Goal: Complete application form: Complete application form

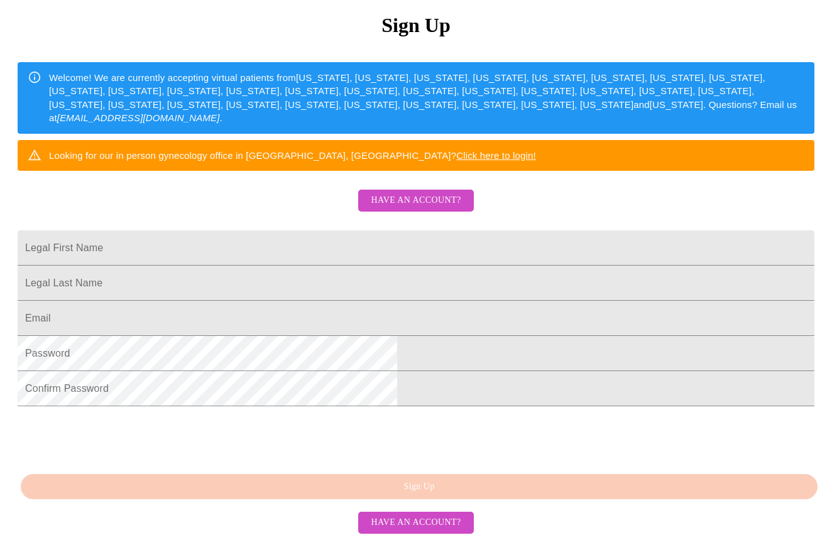
scroll to position [180, 0]
click at [445, 193] on span "Have an account?" at bounding box center [416, 201] width 90 height 16
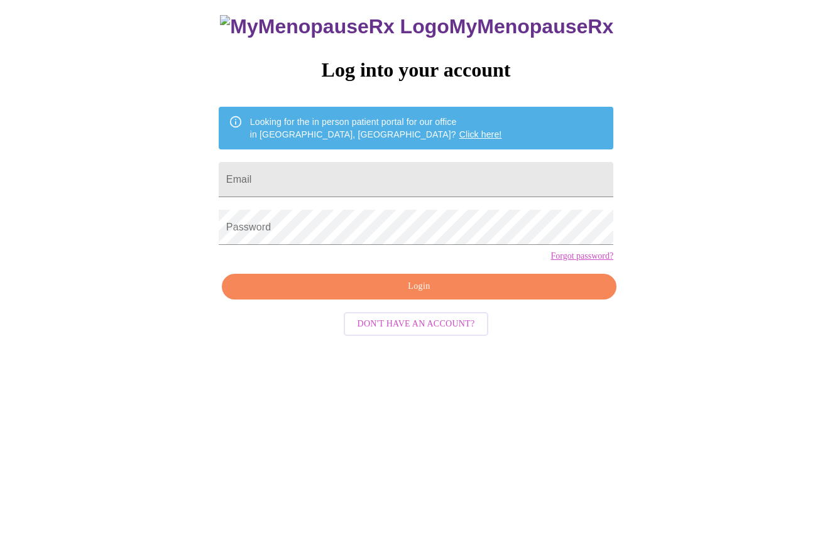
scroll to position [13, 0]
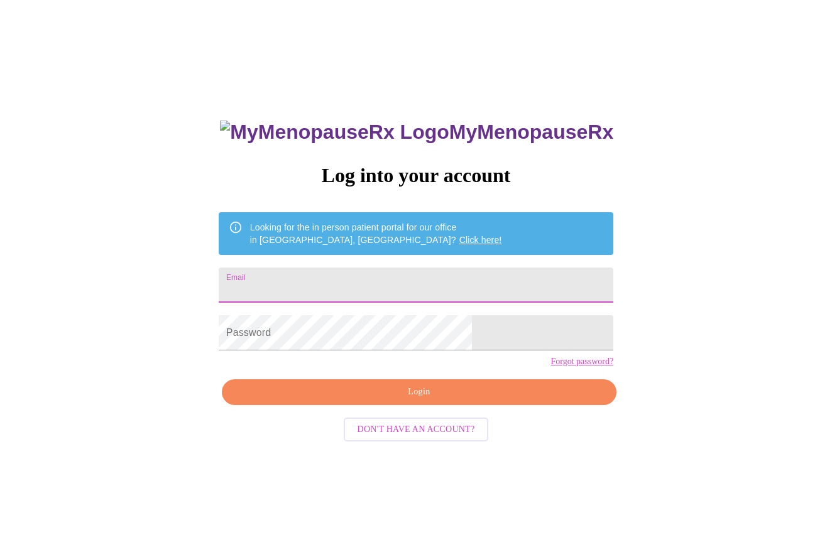
click at [430, 279] on input "Email" at bounding box center [416, 285] width 394 height 35
type input "[EMAIL_ADDRESS][DOMAIN_NAME]"
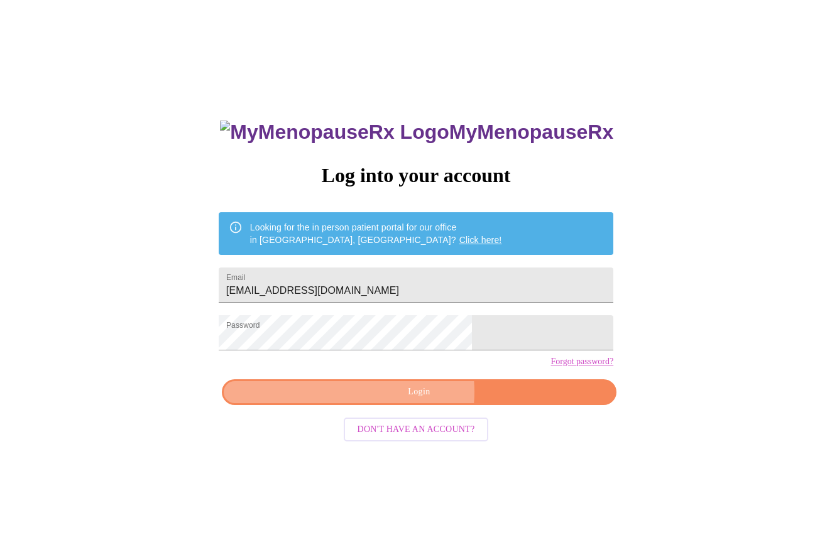
click at [409, 400] on span "Login" at bounding box center [419, 392] width 366 height 16
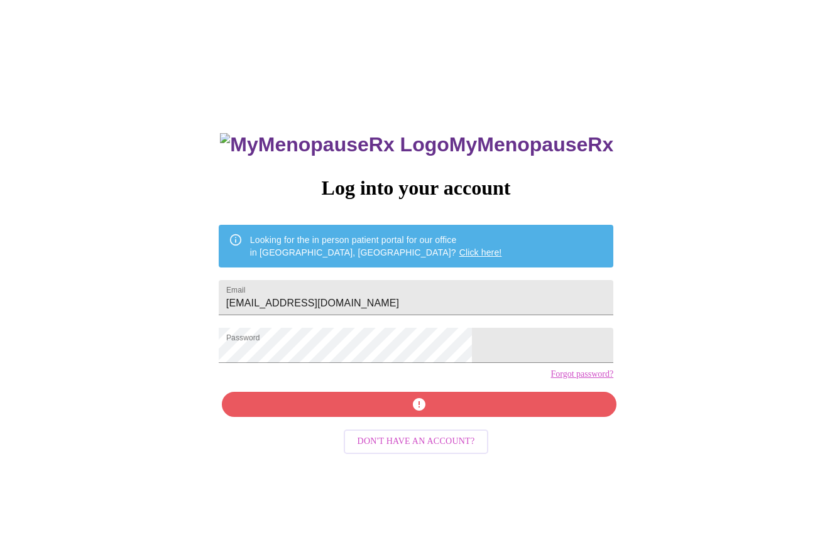
scroll to position [0, 0]
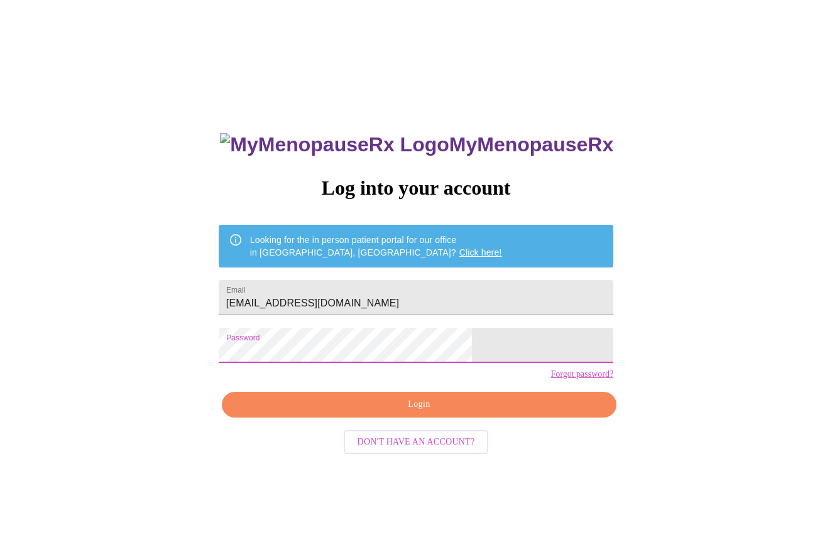
click at [374, 413] on span "Login" at bounding box center [419, 405] width 366 height 16
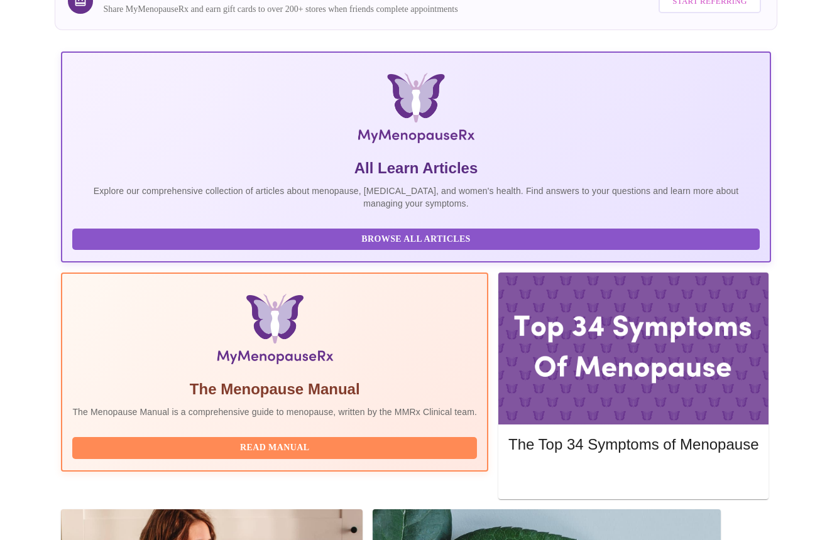
scroll to position [146, 0]
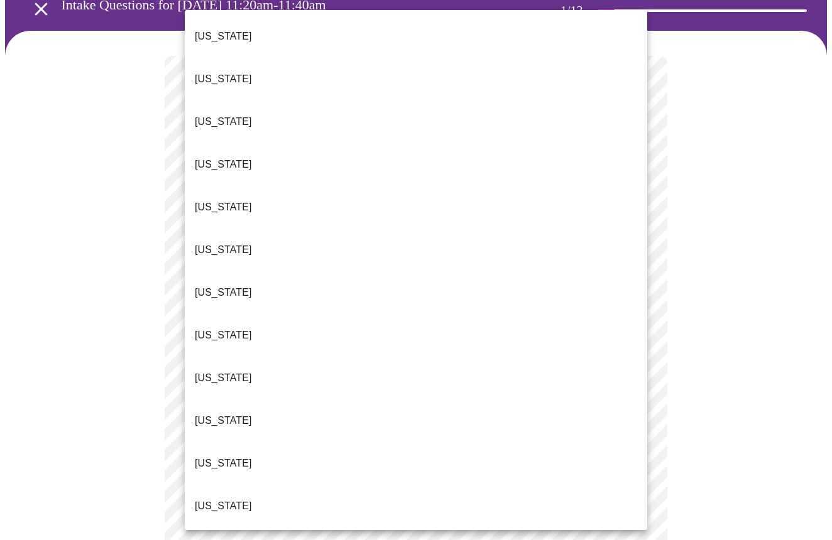
scroll to position [81, 0]
click at [344, 197] on body "MyMenopauseRx Appointments Messaging Labs Uploads Medications Community Refer a…" at bounding box center [415, 509] width 821 height 1170
click at [269, 528] on li "[US_STATE]" at bounding box center [416, 549] width 462 height 43
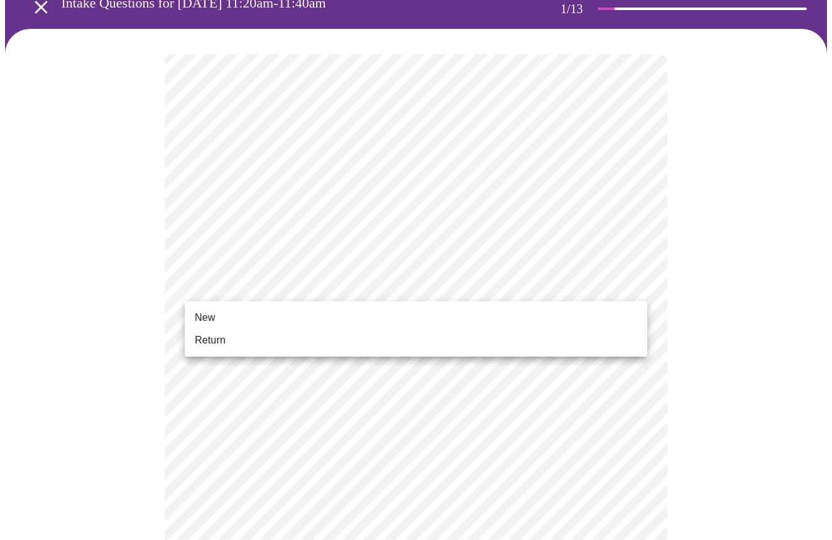
click at [341, 283] on body "MyMenopauseRx Appointments Messaging Labs Uploads Medications Community Refer a…" at bounding box center [415, 505] width 821 height 1163
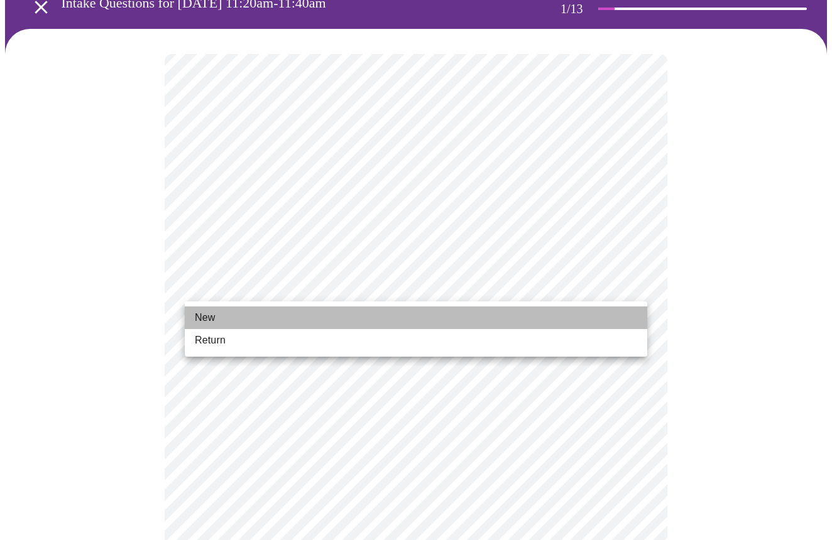
click at [313, 313] on li "New" at bounding box center [416, 317] width 462 height 23
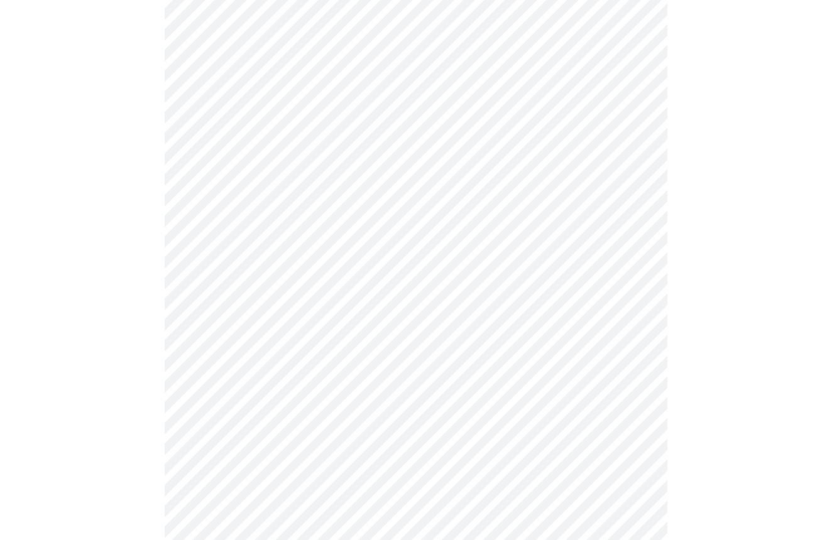
scroll to position [519, 0]
click at [634, 437] on body "MyMenopauseRx Appointments Messaging Labs Uploads Medications Community Refer a…" at bounding box center [415, 59] width 821 height 1146
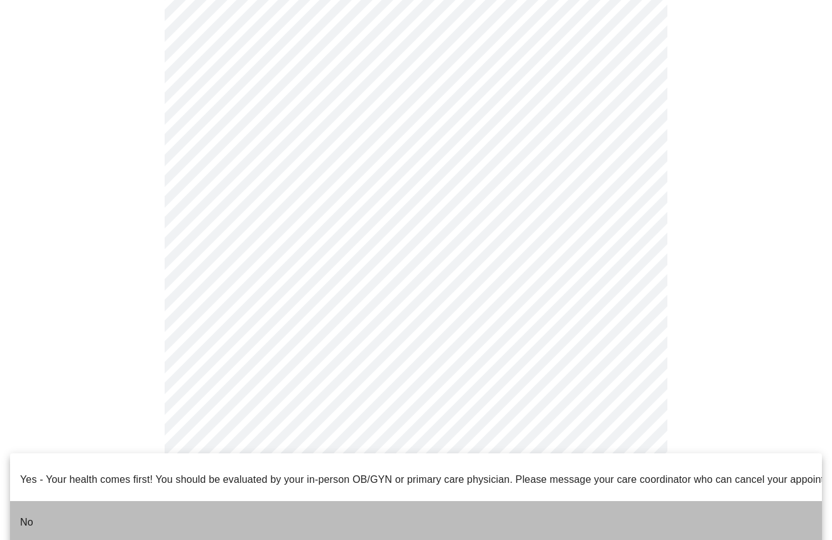
click at [31, 515] on p "No" at bounding box center [26, 522] width 13 height 15
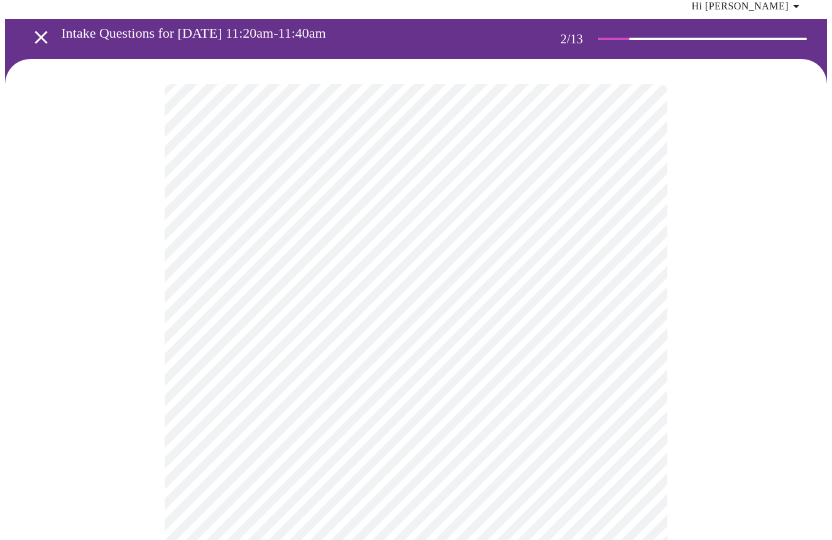
scroll to position [52, 0]
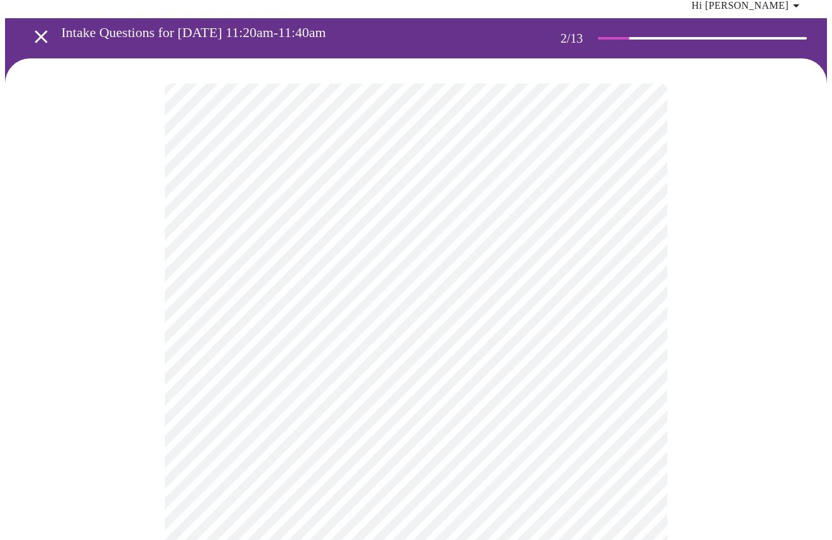
click at [603, 216] on body "MyMenopauseRx Appointments Messaging Labs Uploads Medications Community Refer a…" at bounding box center [415, 339] width 821 height 771
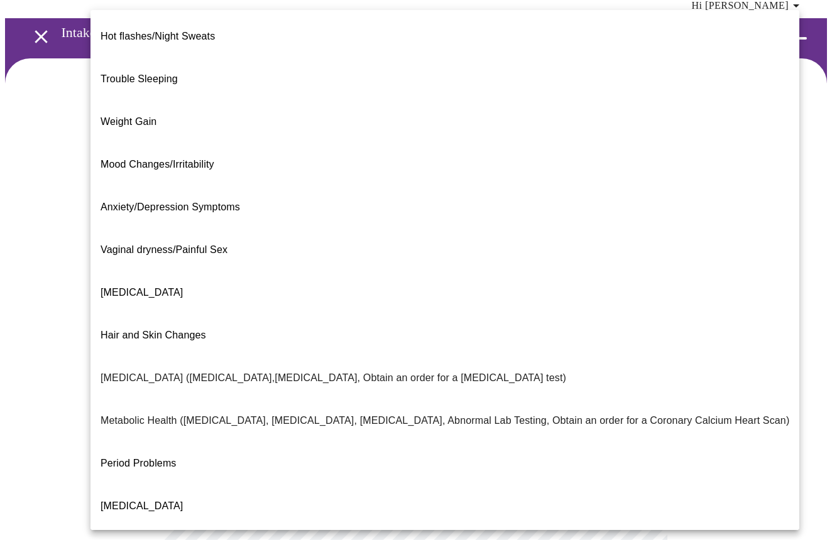
scroll to position [0, 0]
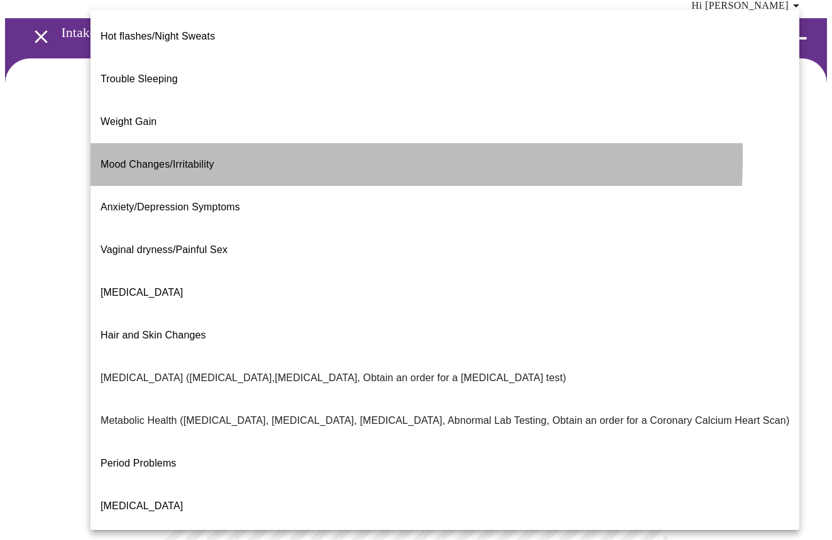
click at [155, 159] on span "Mood Changes/Irritability" at bounding box center [157, 164] width 114 height 11
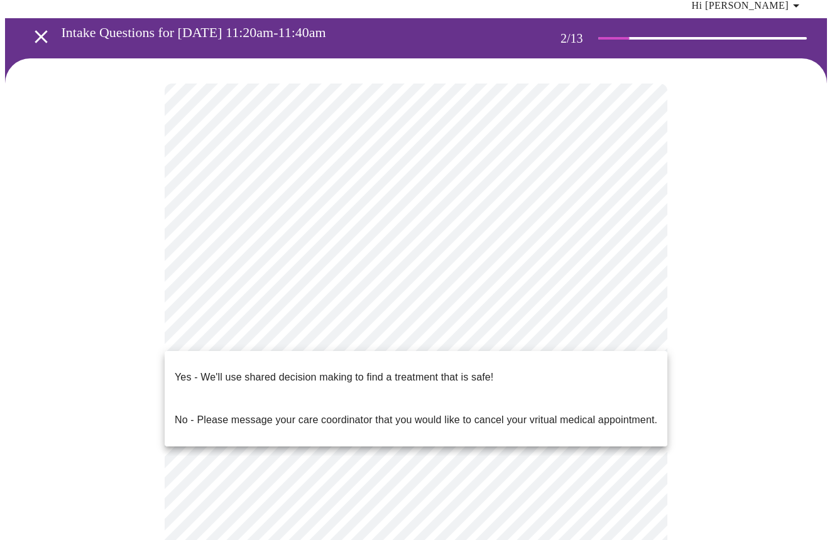
click at [615, 335] on body "MyMenopauseRx Appointments Messaging Labs Uploads Medications Community Refer a…" at bounding box center [415, 336] width 821 height 764
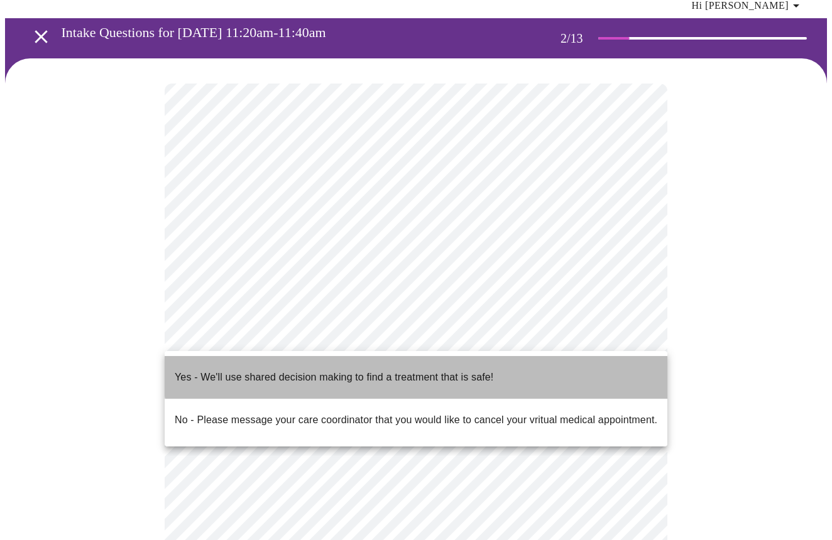
click at [504, 367] on li "Yes - We'll use shared decision making to find a treatment that is safe!" at bounding box center [416, 377] width 502 height 43
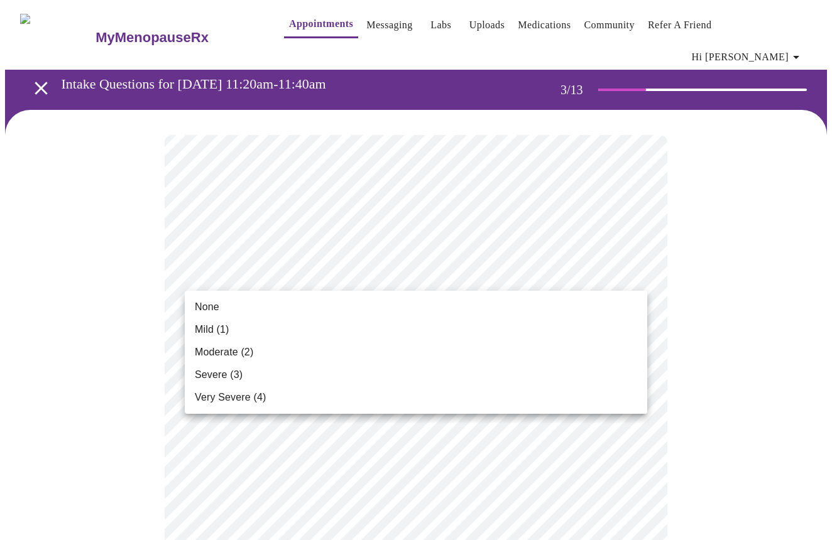
click at [261, 350] on li "Moderate (2)" at bounding box center [416, 352] width 462 height 23
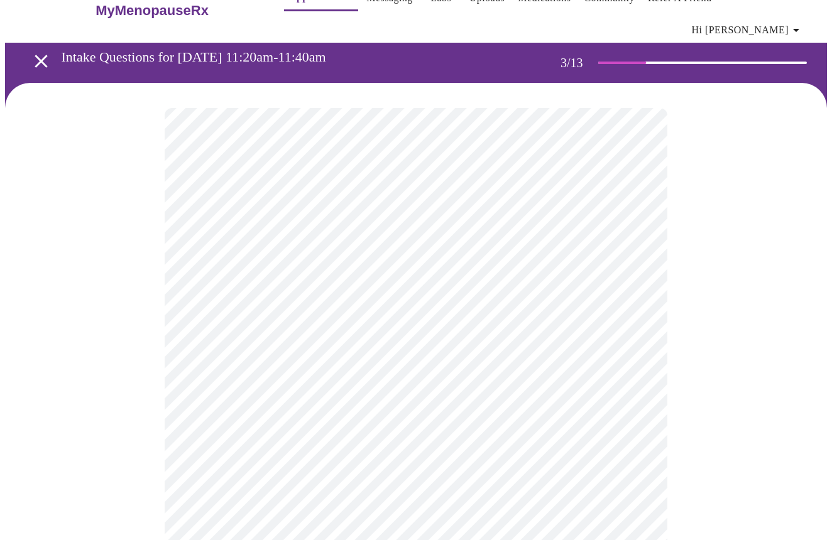
scroll to position [30, 0]
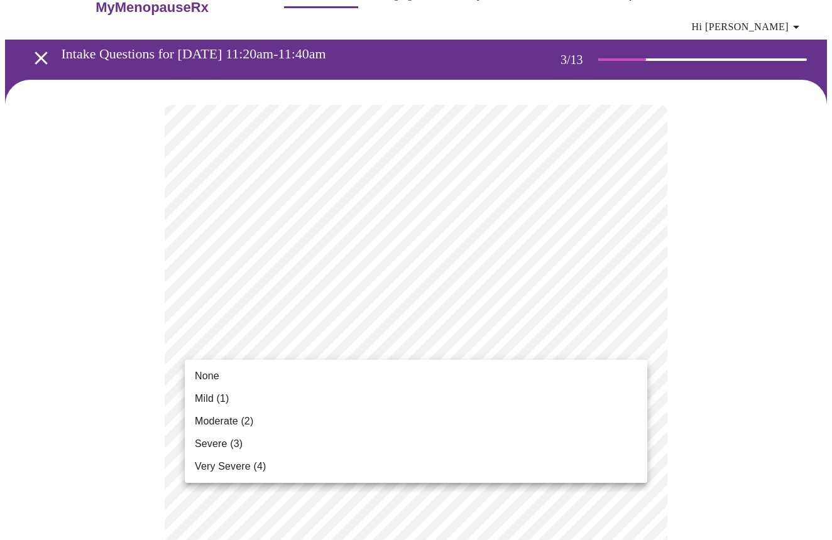
click at [259, 419] on li "Moderate (2)" at bounding box center [416, 421] width 462 height 23
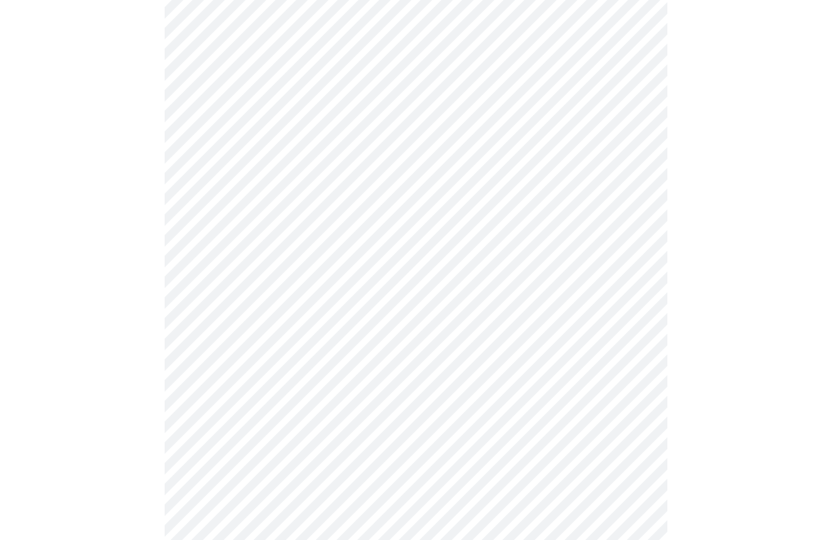
scroll to position [170, 0]
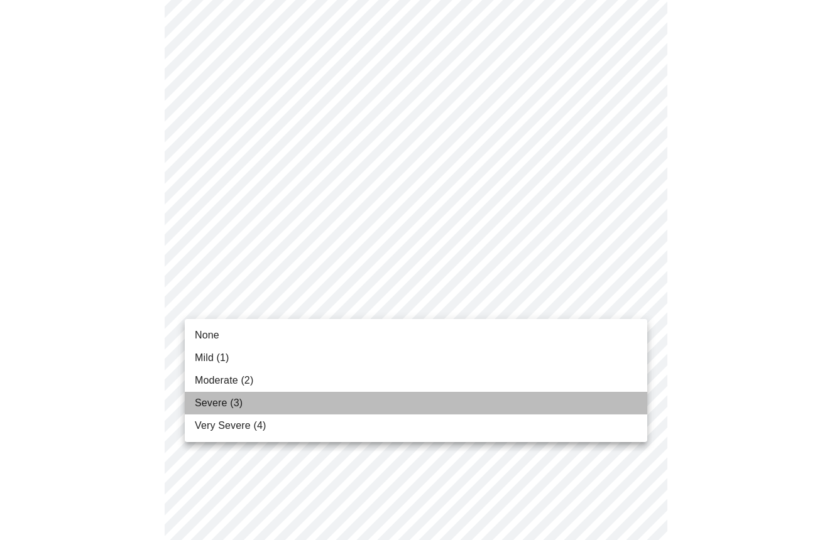
click at [279, 403] on li "Severe (3)" at bounding box center [416, 403] width 462 height 23
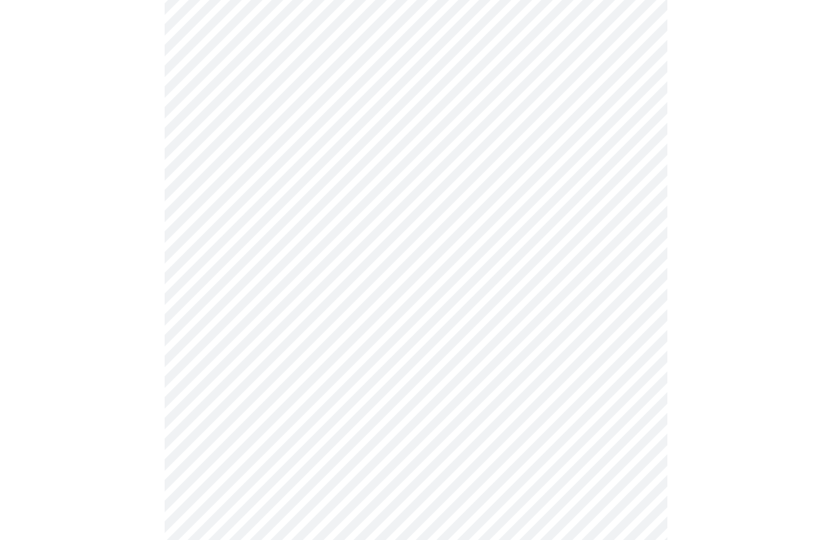
scroll to position [321, 0]
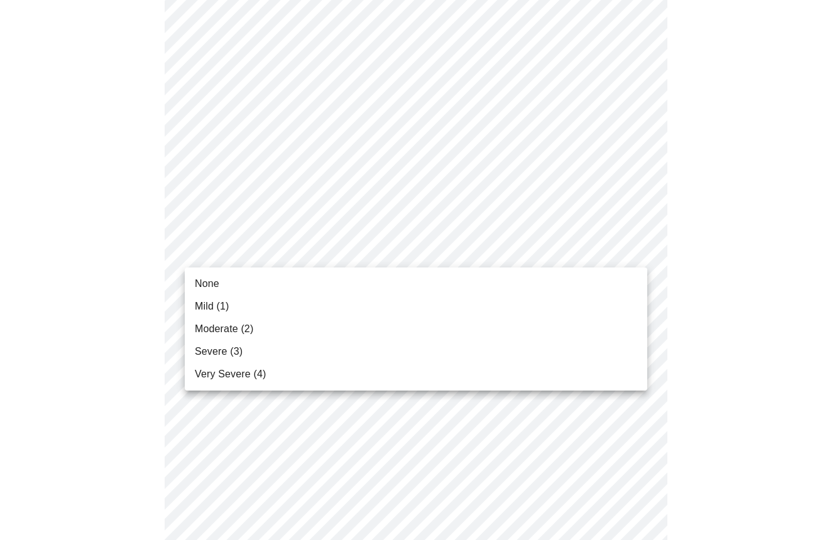
click at [353, 247] on body "MyMenopauseRx Appointments Messaging Labs Uploads Medications Community Refer a…" at bounding box center [415, 499] width 821 height 1630
click at [316, 380] on li "Very Severe (4)" at bounding box center [416, 374] width 462 height 23
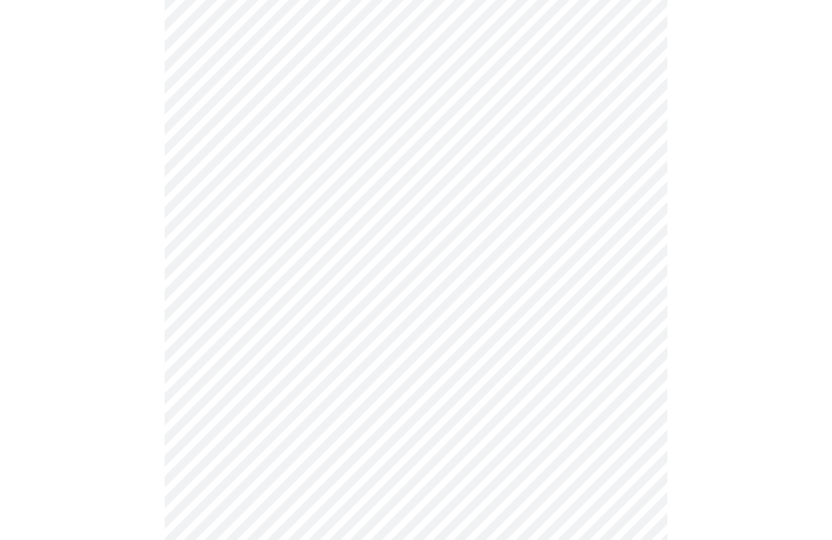
scroll to position [489, 1]
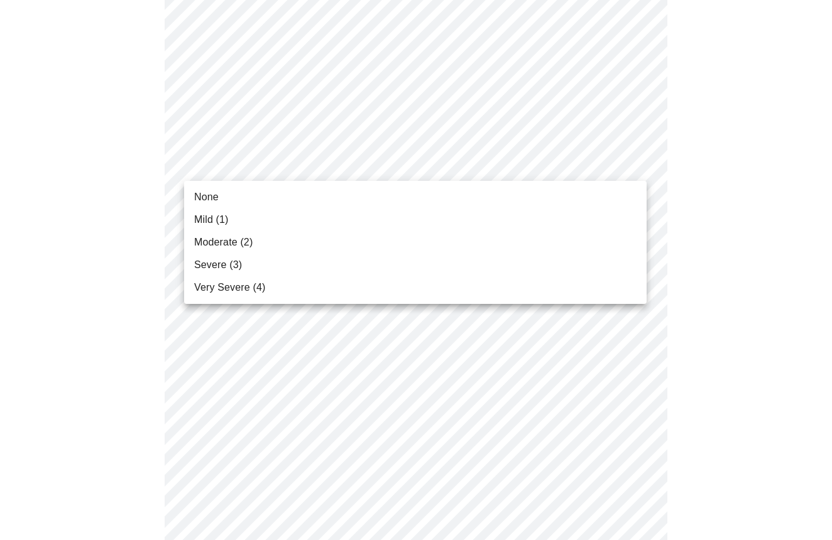
click at [327, 161] on body "MyMenopauseRx Appointments Messaging Labs Uploads Medications Community Refer a…" at bounding box center [415, 322] width 821 height 1613
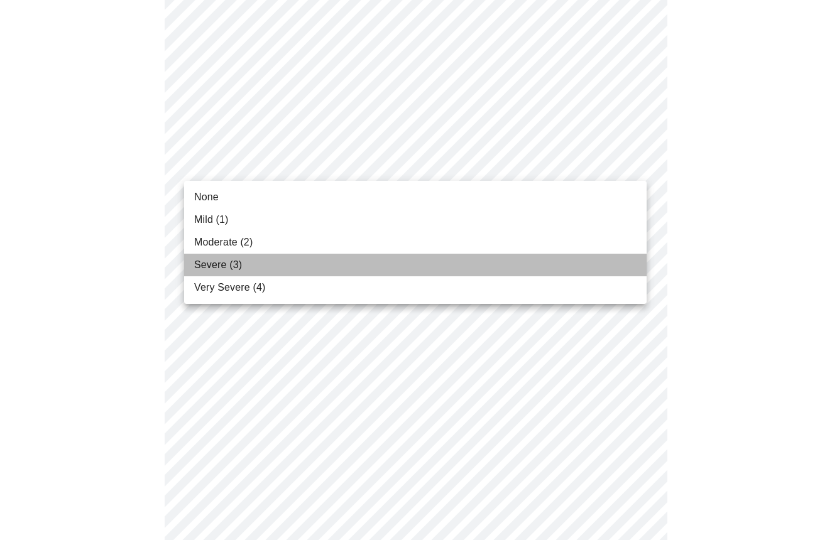
click at [266, 259] on li "Severe (3)" at bounding box center [415, 265] width 462 height 23
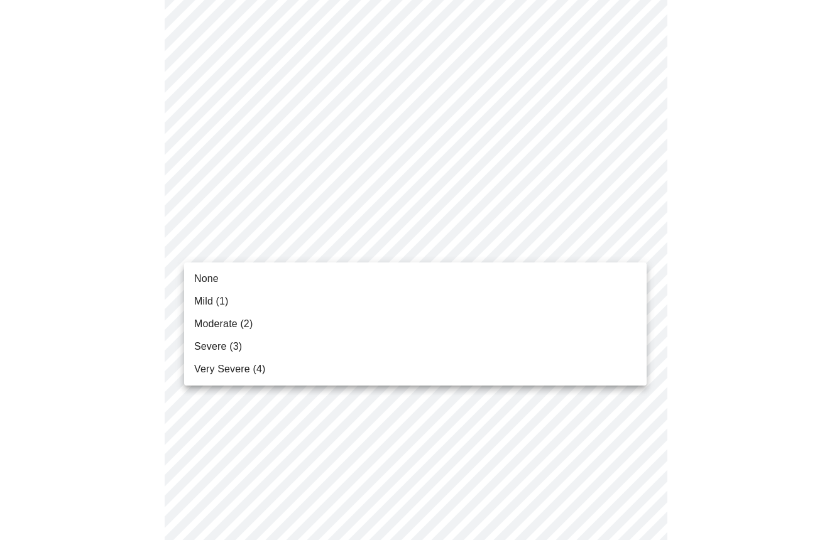
click at [312, 243] on body "MyMenopauseRx Appointments Messaging Labs Uploads Medications Community Refer a…" at bounding box center [415, 314] width 821 height 1597
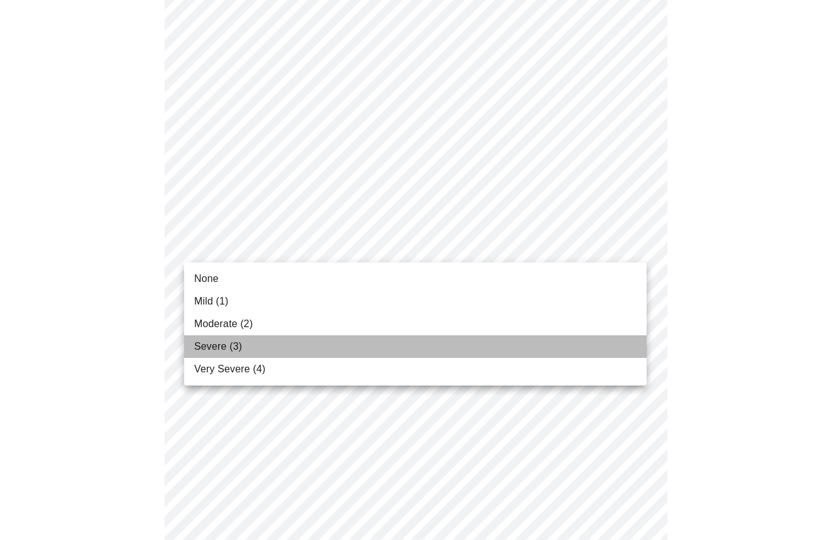
click at [254, 340] on li "Severe (3)" at bounding box center [415, 346] width 462 height 23
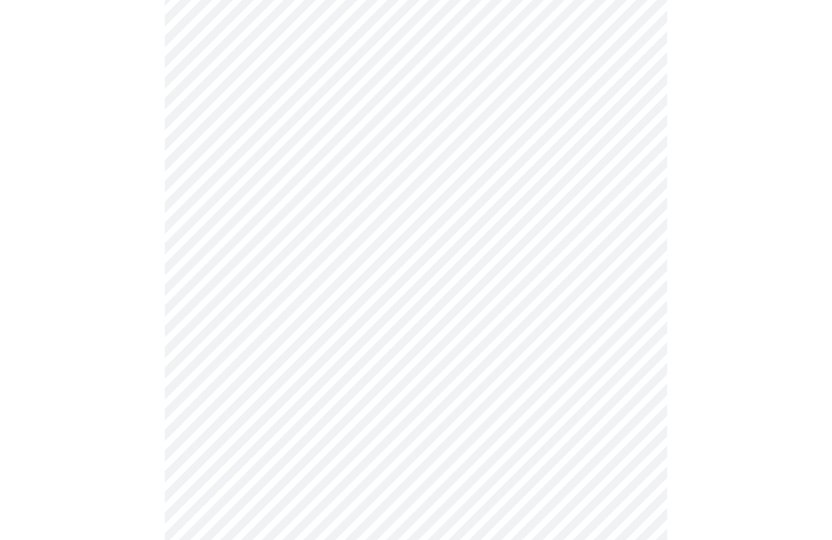
scroll to position [577, 0]
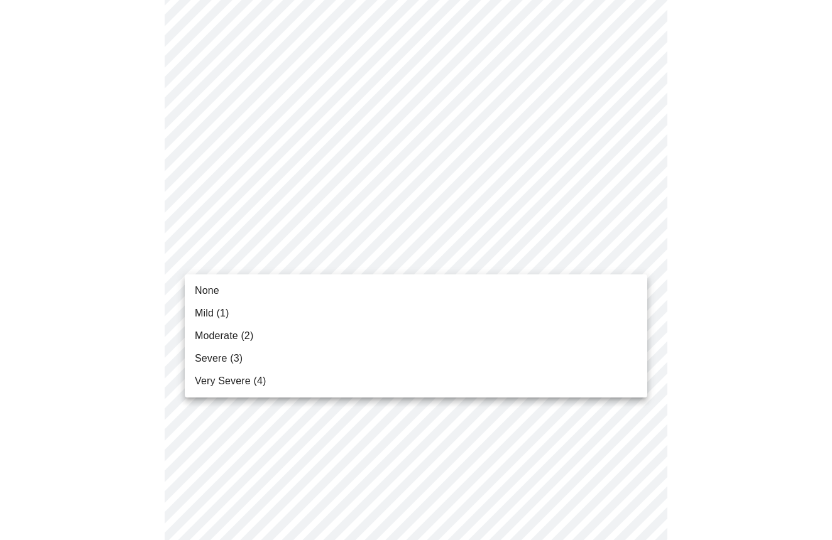
click at [377, 262] on body "MyMenopauseRx Appointments Messaging Labs Uploads Medications Community Refer a…" at bounding box center [415, 218] width 821 height 1580
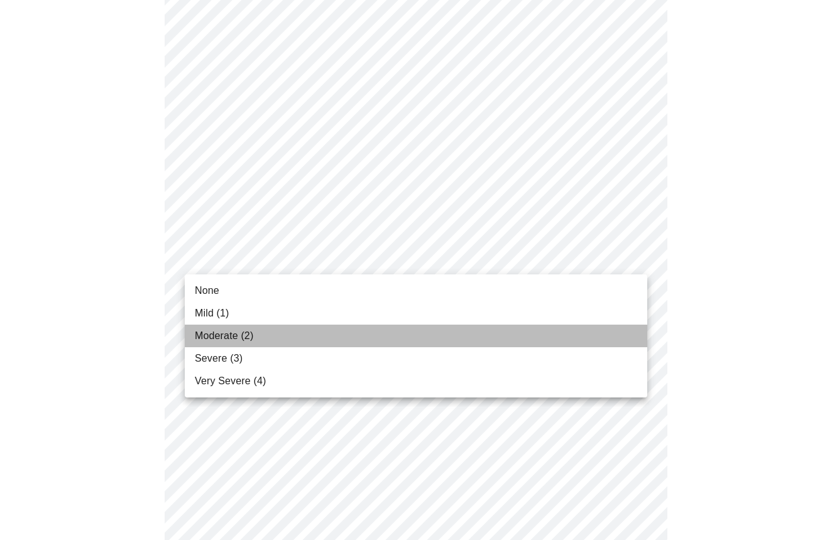
click at [324, 328] on li "Moderate (2)" at bounding box center [416, 336] width 462 height 23
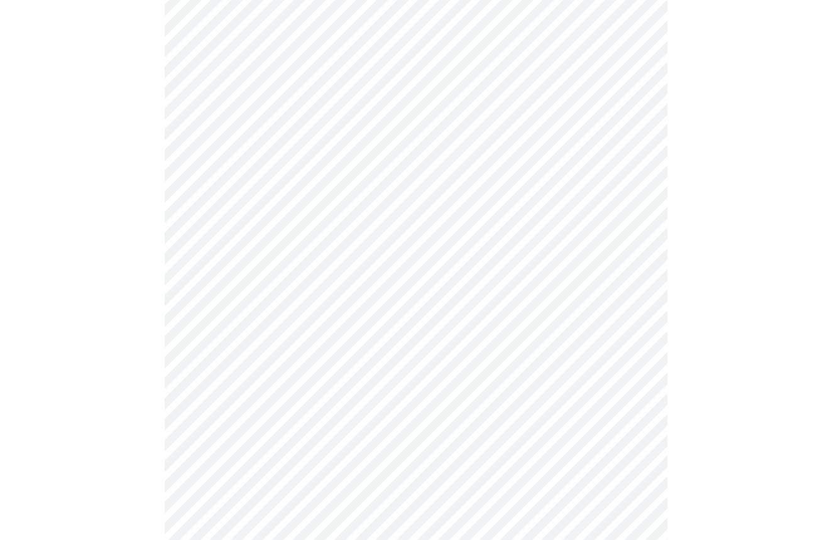
scroll to position [712, 0]
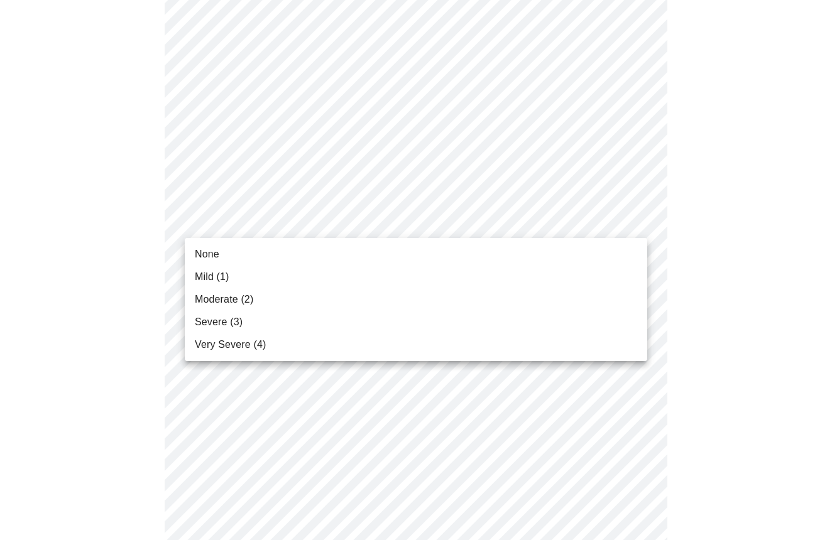
click at [345, 227] on body "MyMenopauseRx Appointments Messaging Labs Uploads Medications Community Refer a…" at bounding box center [415, 74] width 821 height 1563
click at [323, 295] on li "Moderate (2)" at bounding box center [416, 299] width 462 height 23
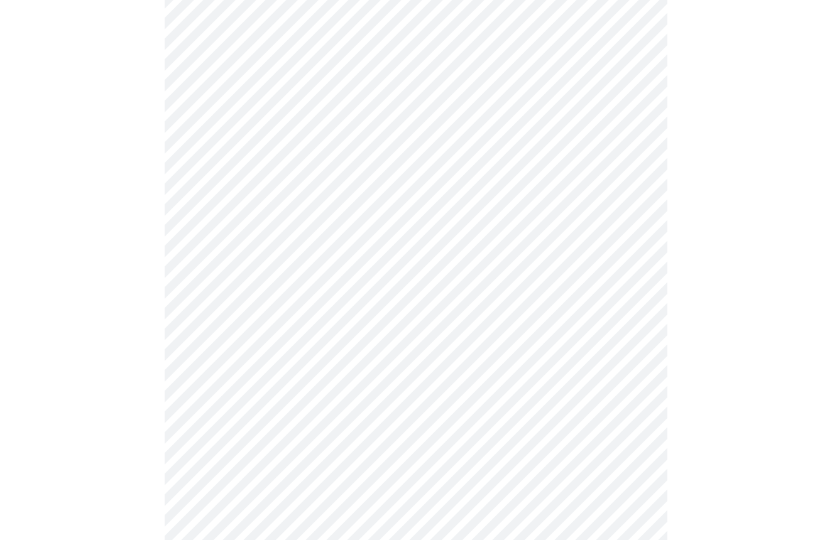
scroll to position [803, 0]
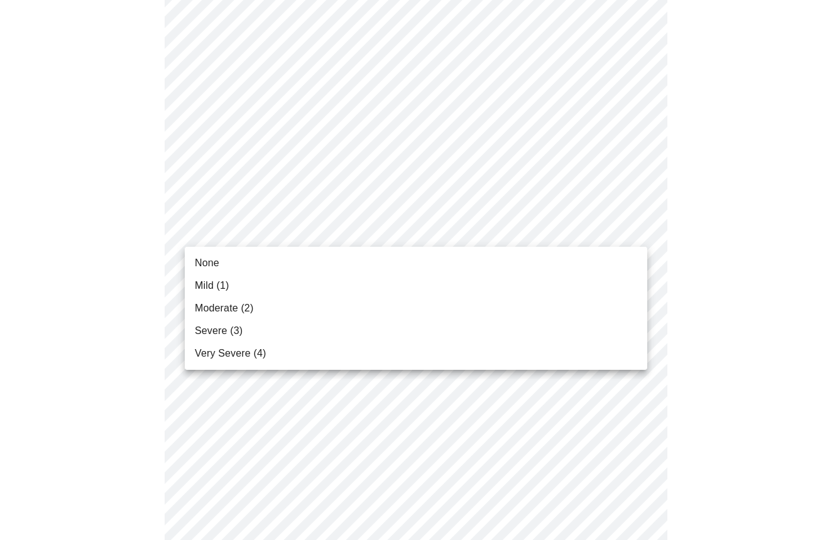
click at [263, 261] on li "None" at bounding box center [416, 263] width 462 height 23
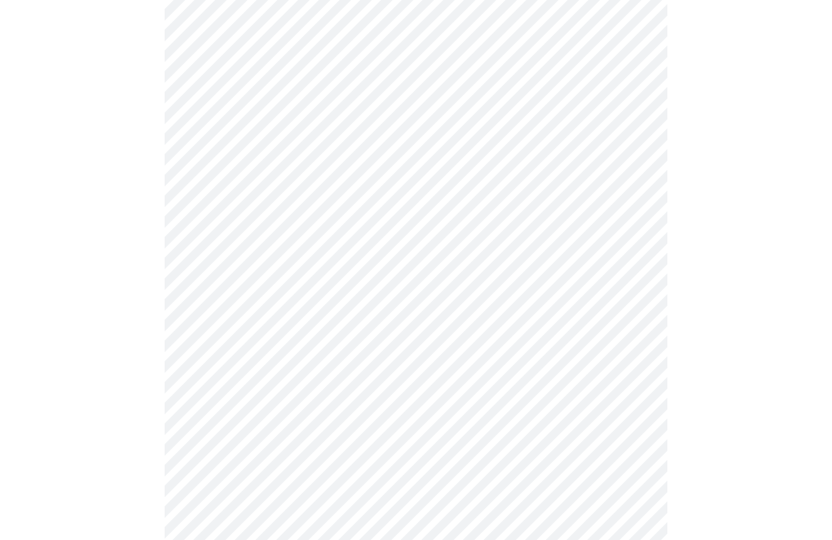
scroll to position [896, 0]
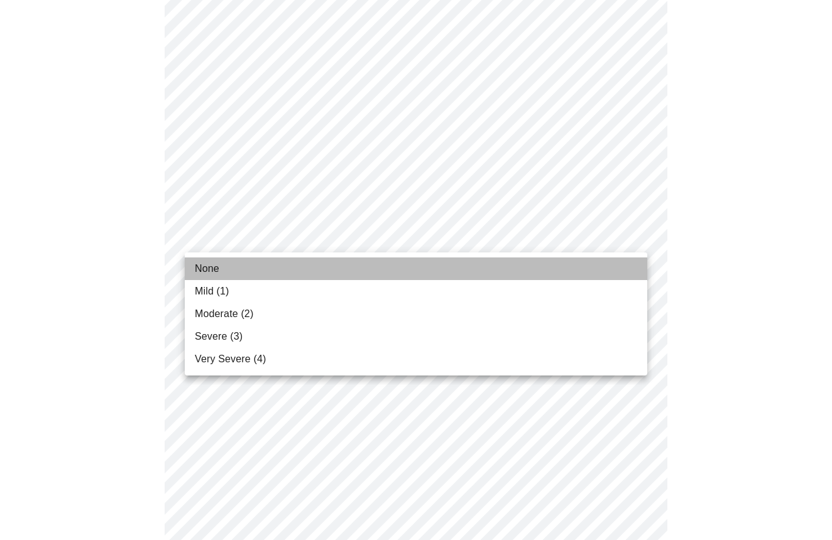
click at [266, 266] on li "None" at bounding box center [416, 269] width 462 height 23
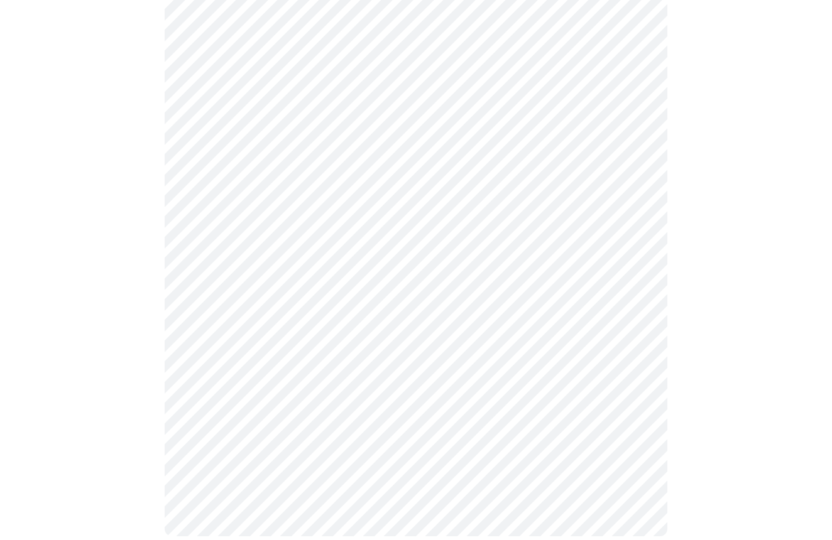
scroll to position [954, 0]
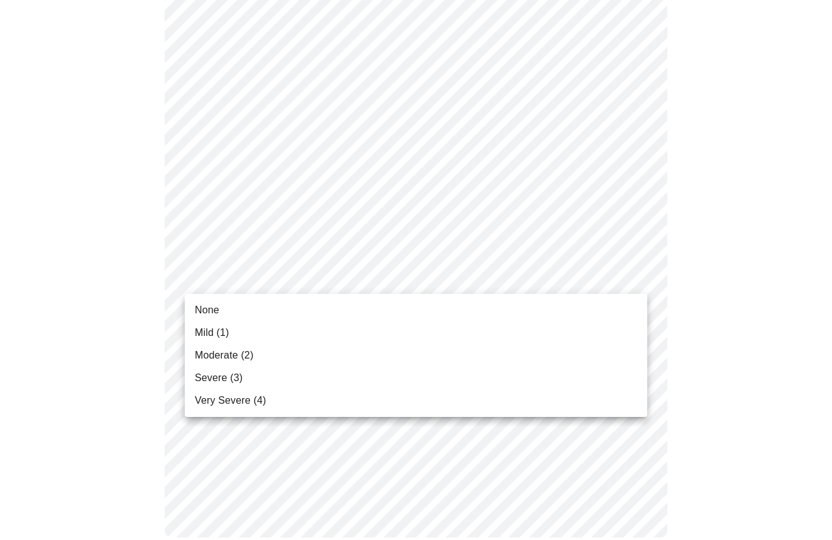
click at [308, 355] on li "Moderate (2)" at bounding box center [416, 355] width 462 height 23
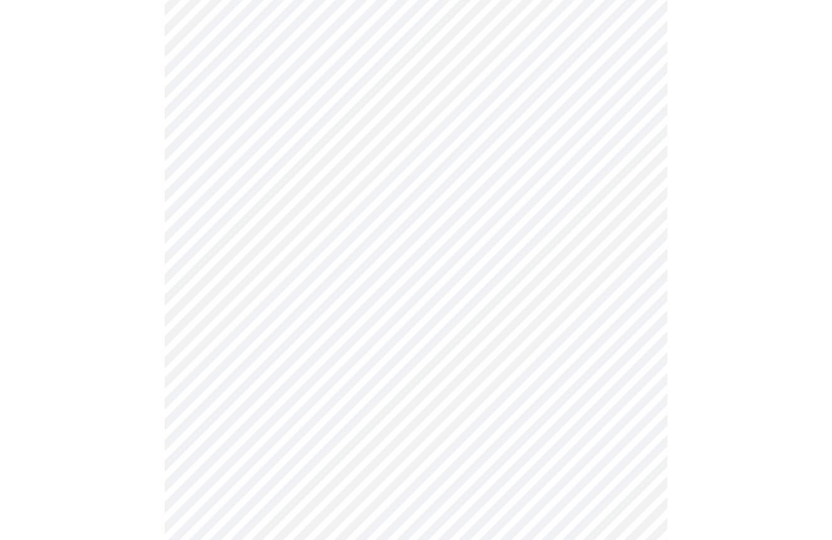
scroll to position [504, 0]
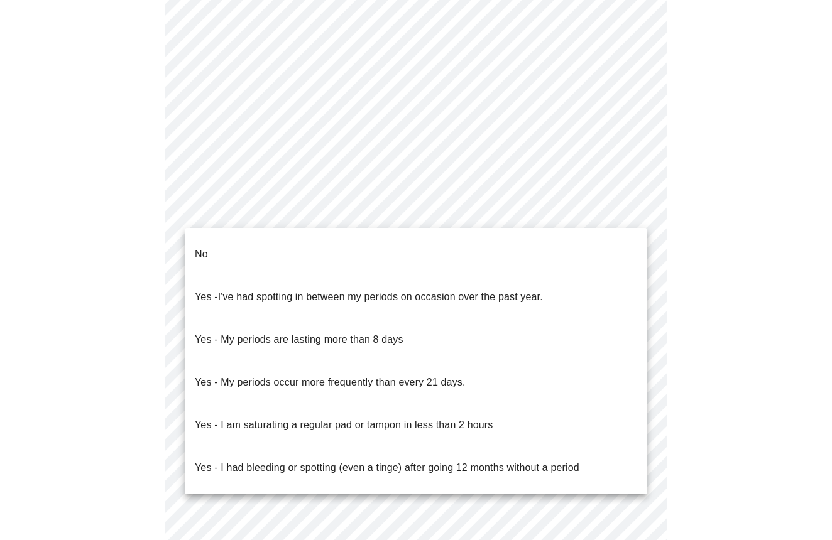
click at [354, 207] on body "MyMenopauseRx Appointments Messaging Labs Uploads Medications Community Refer a…" at bounding box center [415, 102] width 821 height 1203
click at [512, 404] on li "Yes - I am saturating a regular pad or tampon in less than 2 hours" at bounding box center [416, 425] width 462 height 43
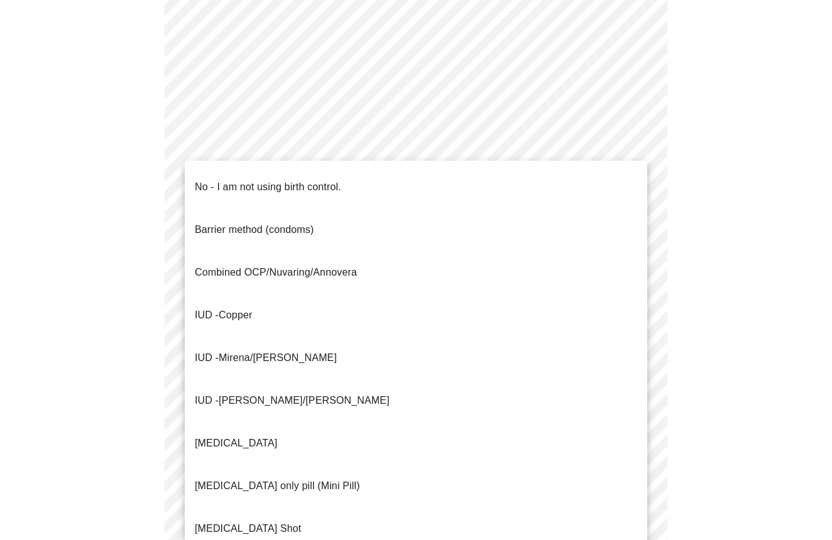
click at [493, 298] on body "MyMenopauseRx Appointments Messaging Labs Uploads Medications Community Refer a…" at bounding box center [415, 99] width 821 height 1196
click at [367, 179] on li "No - I am not using birth control." at bounding box center [416, 187] width 462 height 43
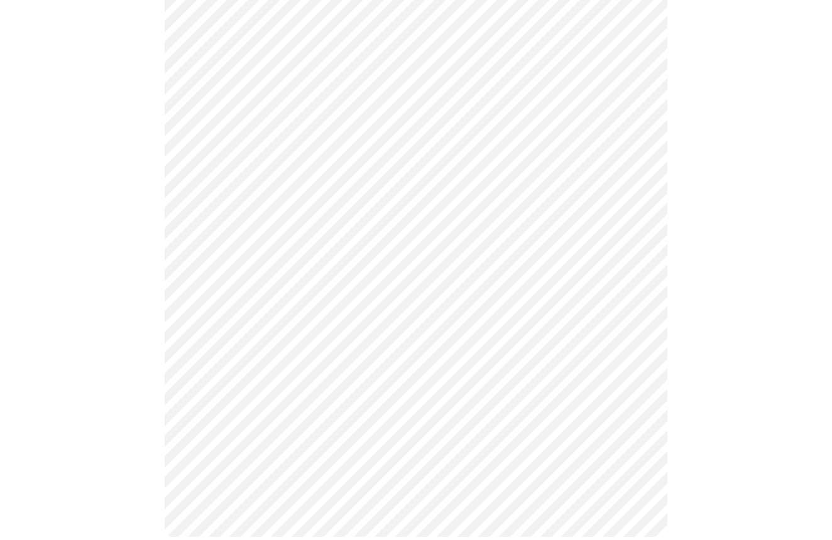
scroll to position [632, 0]
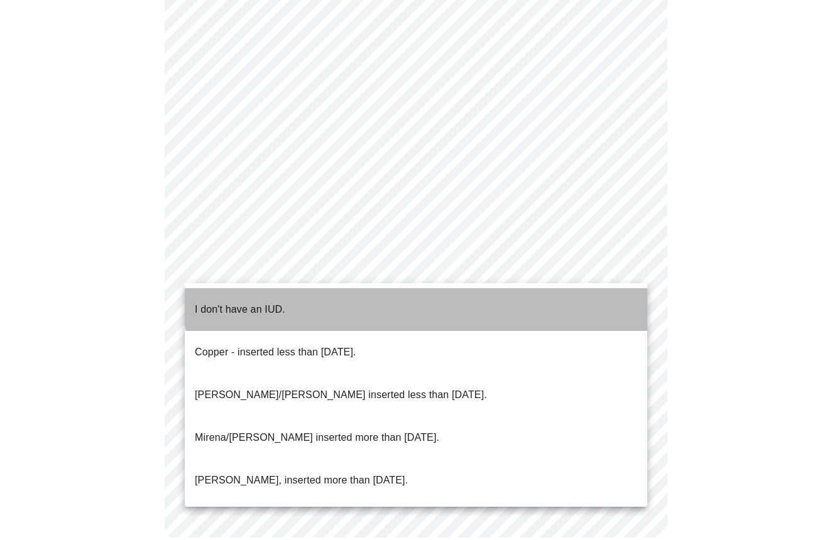
click at [416, 291] on li "I don't have an IUD." at bounding box center [416, 309] width 462 height 43
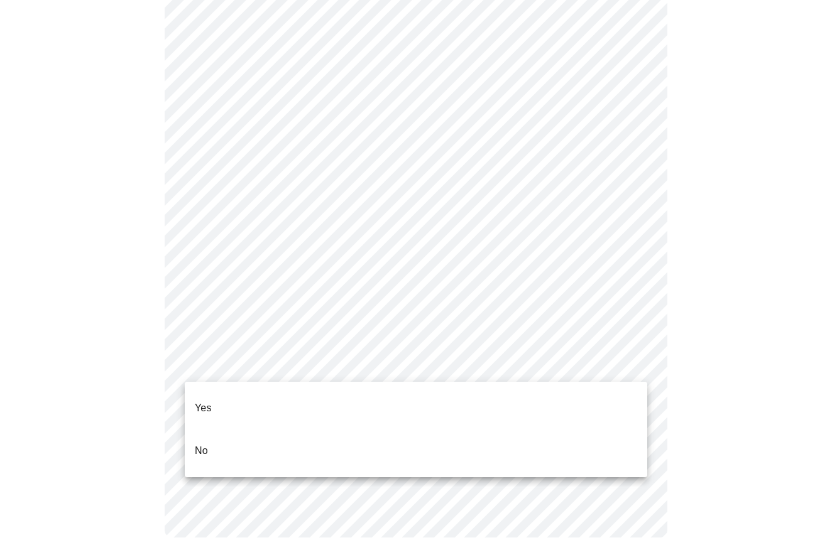
click at [394, 388] on li "Yes" at bounding box center [416, 408] width 462 height 43
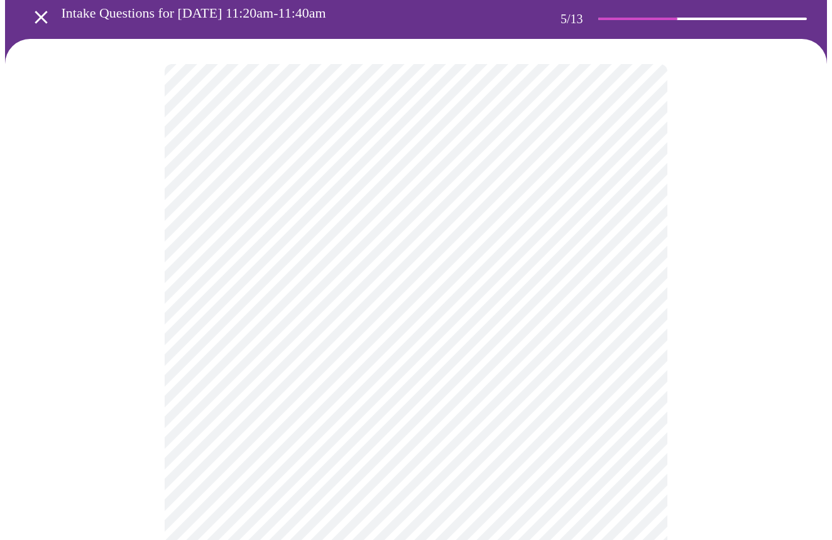
scroll to position [72, 0]
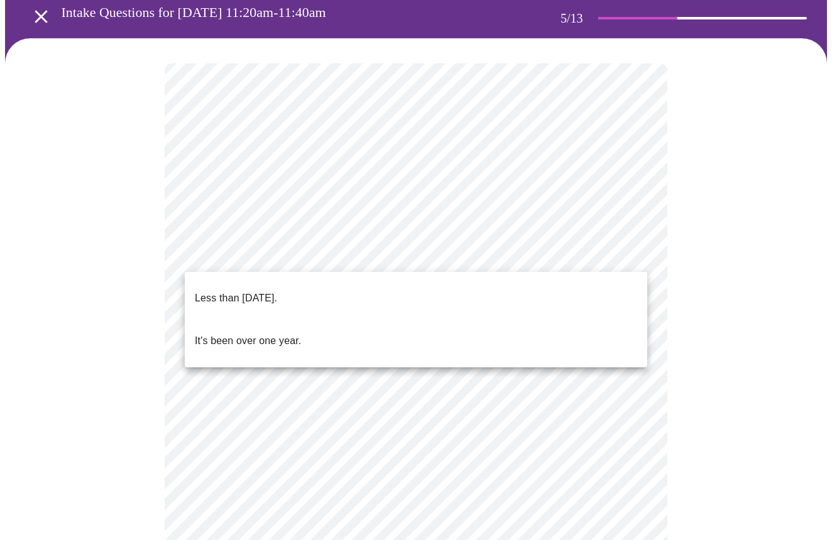
click at [512, 258] on body "MyMenopauseRx Appointments Messaging Labs Uploads Medications Community Refer a…" at bounding box center [415, 449] width 821 height 1033
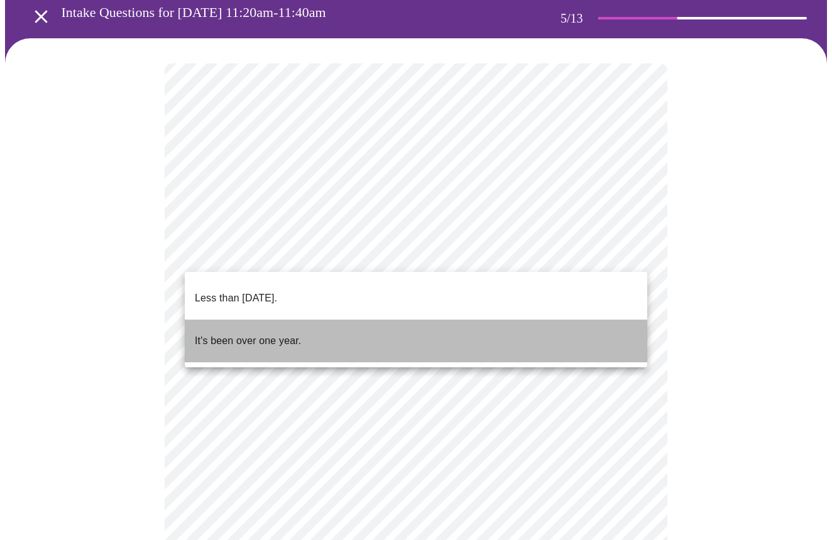
click at [314, 331] on li "It's been over one year." at bounding box center [416, 341] width 462 height 43
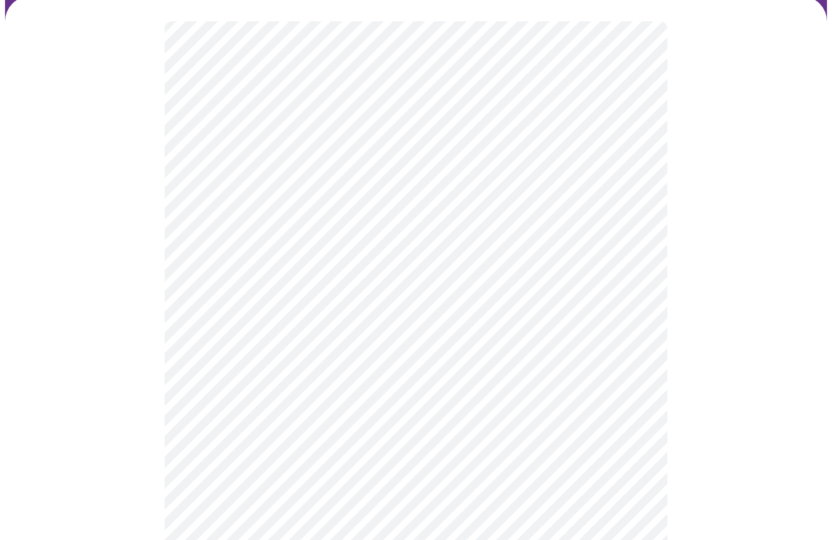
scroll to position [115, 0]
click at [388, 318] on body "MyMenopauseRx Appointments Messaging Labs Uploads Medications Community Refer a…" at bounding box center [415, 403] width 821 height 1026
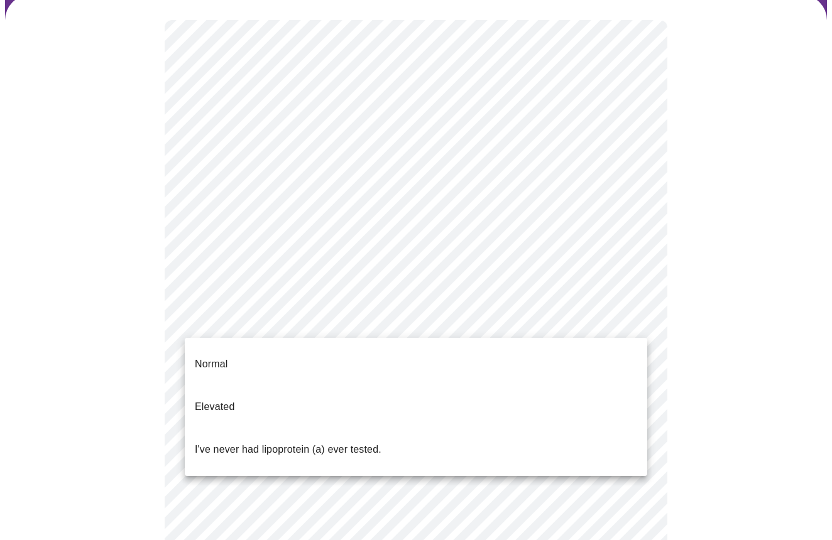
click at [384, 428] on li "I've never had lipoprotein (a) ever tested." at bounding box center [416, 449] width 462 height 43
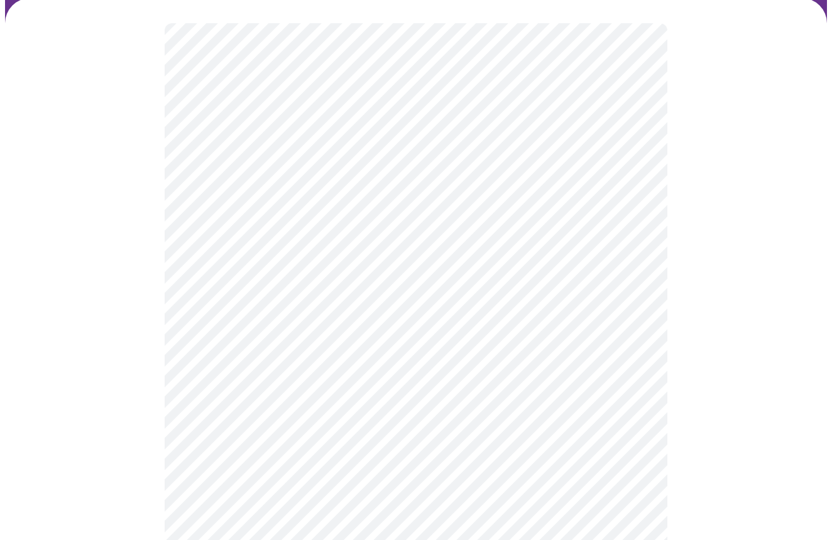
scroll to position [112, 0]
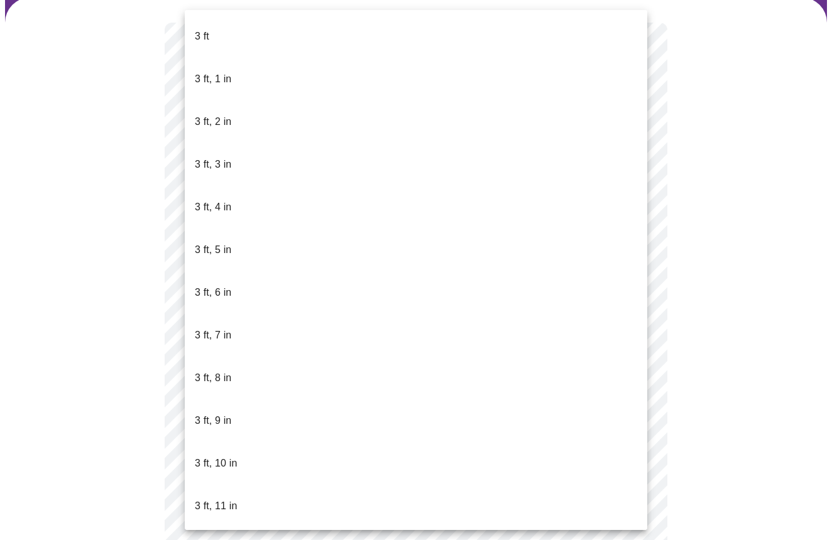
click at [256, 249] on body "MyMenopauseRx Appointments Messaging Labs Uploads Medications Community Refer a…" at bounding box center [415, 236] width 821 height 687
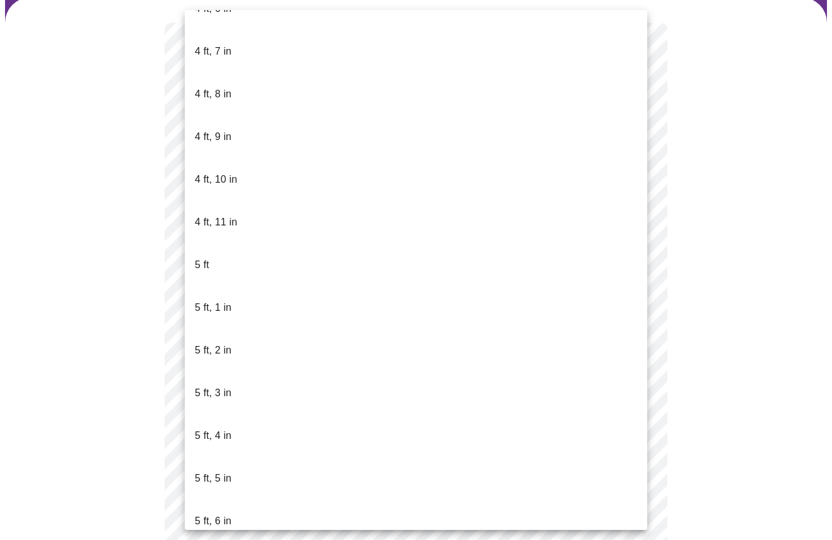
scroll to position [816, 0]
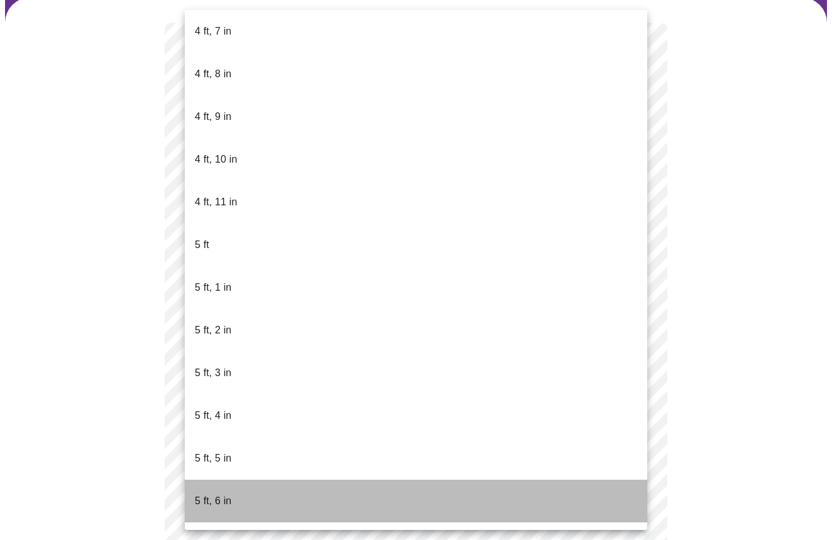
click at [252, 480] on li "5 ft, 6 in" at bounding box center [416, 501] width 462 height 43
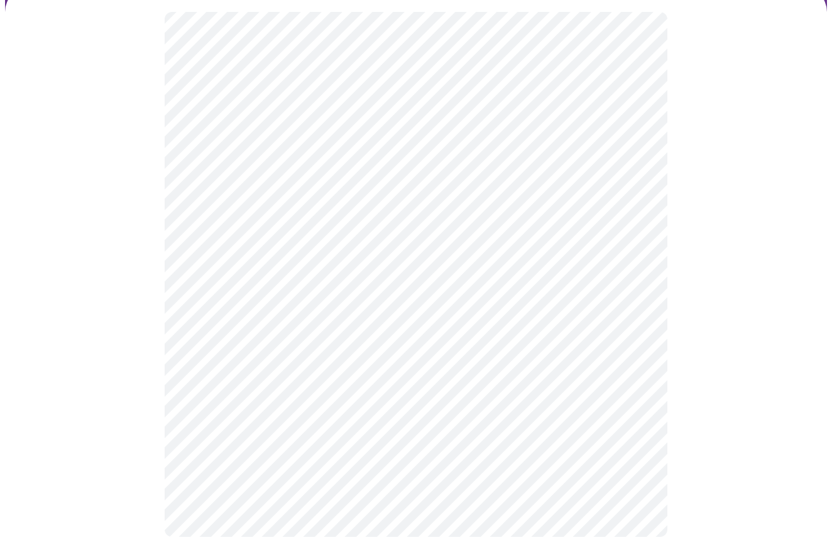
scroll to position [122, 0]
